Goal: Information Seeking & Learning: Learn about a topic

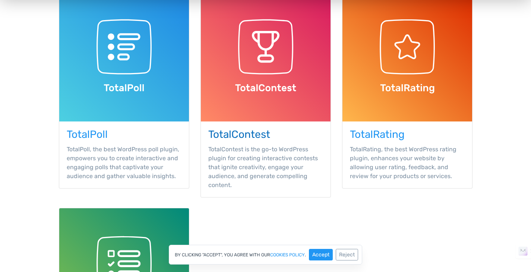
scroll to position [72, 0]
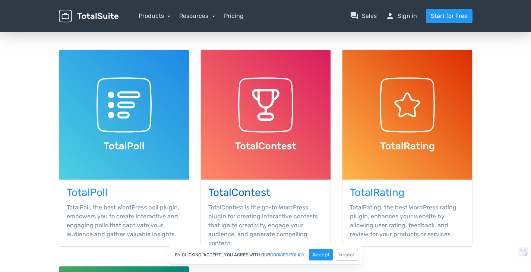
click at [244, 141] on img at bounding box center [266, 115] width 130 height 130
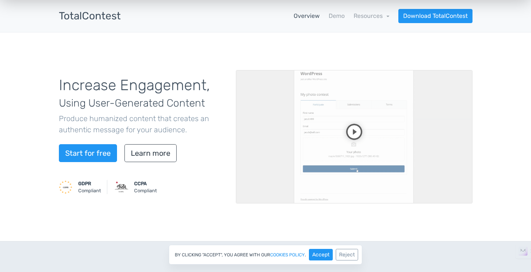
scroll to position [33, 0]
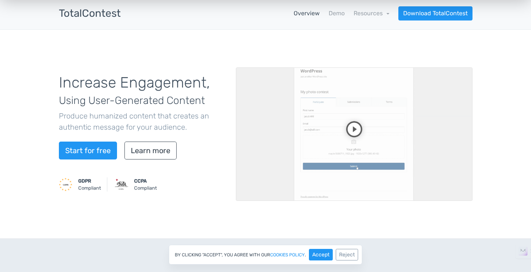
click at [352, 136] on video at bounding box center [354, 133] width 236 height 133
click at [333, 139] on video at bounding box center [354, 133] width 236 height 133
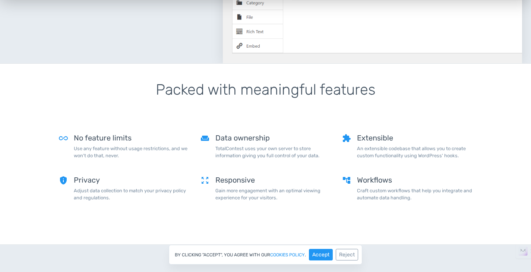
scroll to position [509, 0]
